Goal: Check status

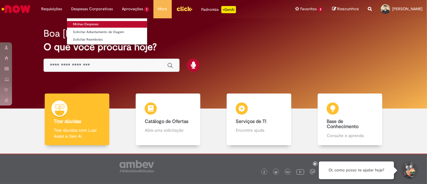
click at [88, 24] on link "Minhas Despesas" at bounding box center [107, 24] width 80 height 7
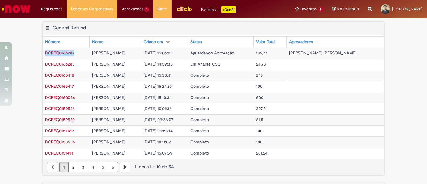
drag, startPoint x: 73, startPoint y: 53, endPoint x: 41, endPoint y: 51, distance: 31.3
click at [43, 51] on td "DCREQ0166287" at bounding box center [66, 52] width 47 height 11
copy span "DCREQ0166287"
click at [17, 11] on img "Ir para a Homepage" at bounding box center [16, 9] width 31 height 12
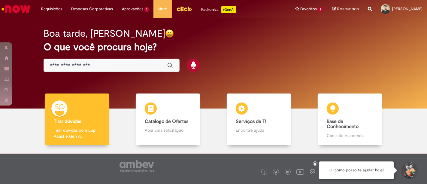
click at [315, 163] on icon at bounding box center [315, 163] width 2 height 3
